Goal: Find specific page/section: Find specific page/section

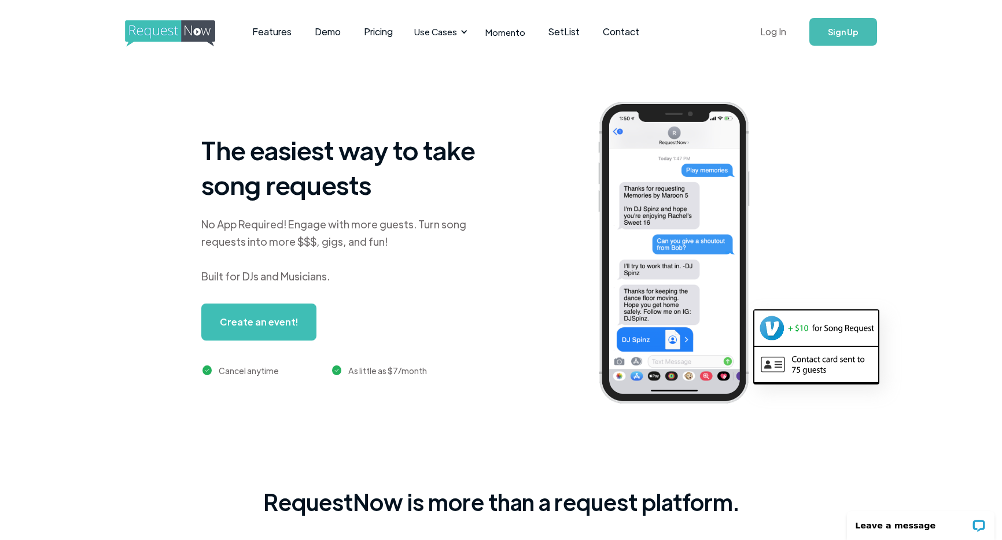
click at [769, 35] on link "Log In" at bounding box center [772, 32] width 49 height 40
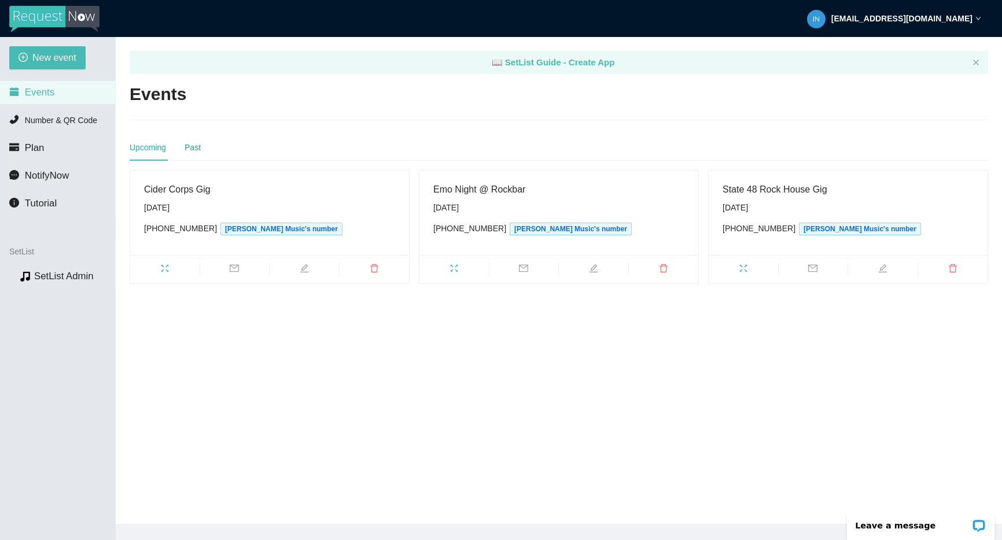
click at [197, 146] on div "Past" at bounding box center [192, 147] width 16 height 13
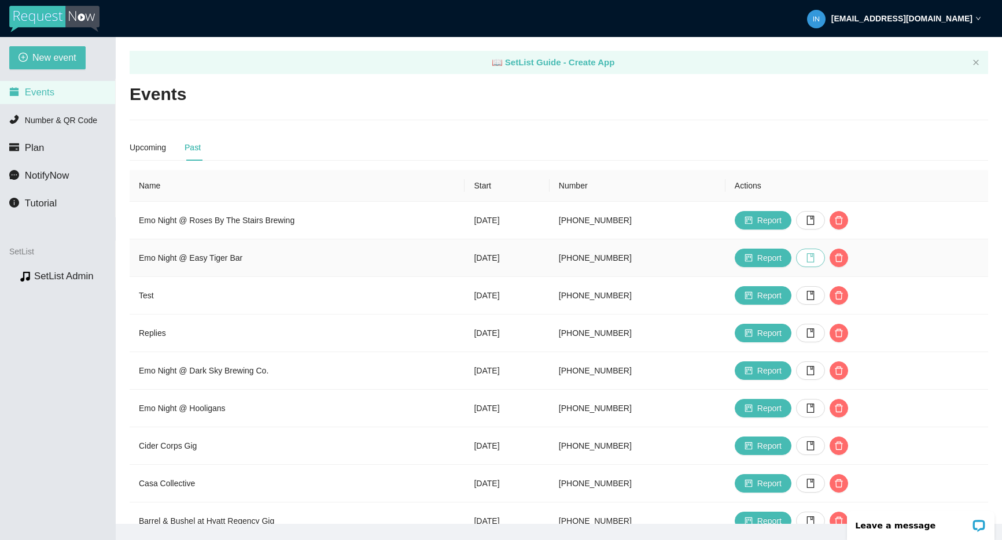
click at [815, 257] on icon "book" at bounding box center [810, 257] width 9 height 9
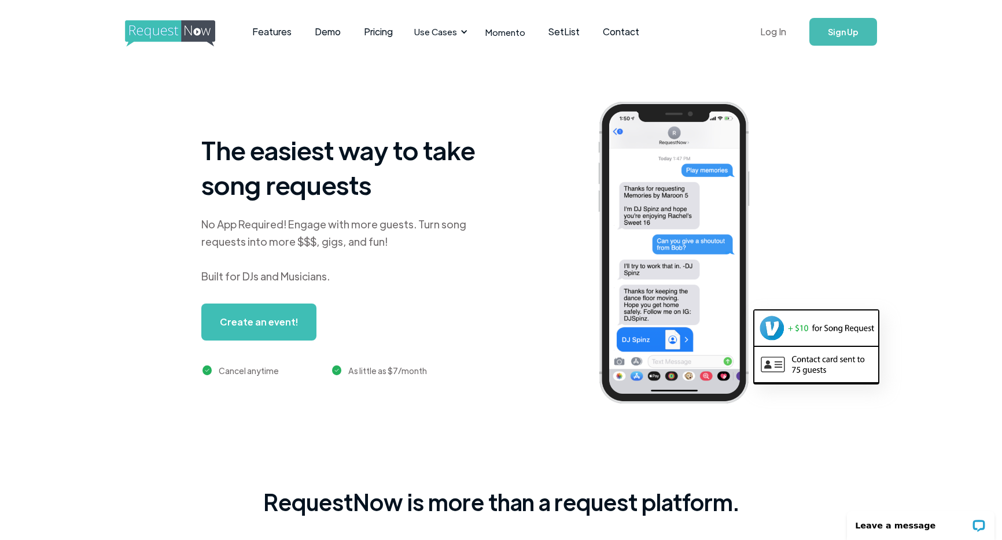
click at [778, 35] on link "Log In" at bounding box center [772, 32] width 49 height 40
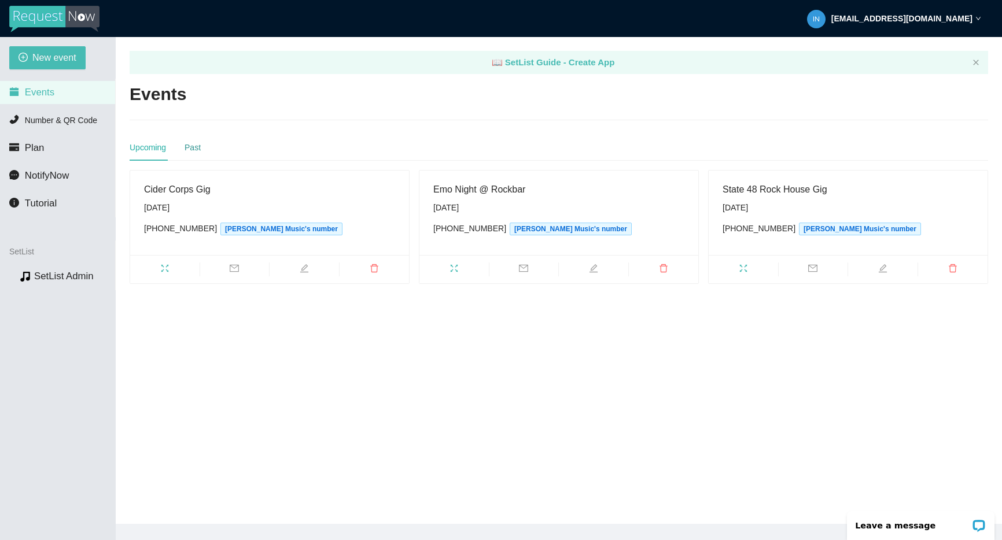
click at [189, 147] on div "Past" at bounding box center [192, 147] width 16 height 13
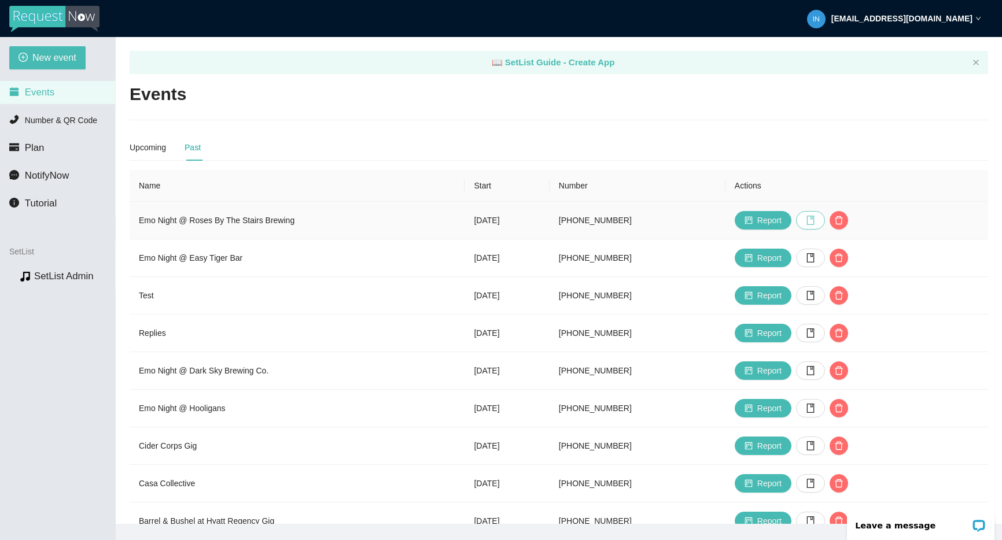
click at [825, 217] on button "button" at bounding box center [810, 220] width 29 height 19
